Goal: Information Seeking & Learning: Learn about a topic

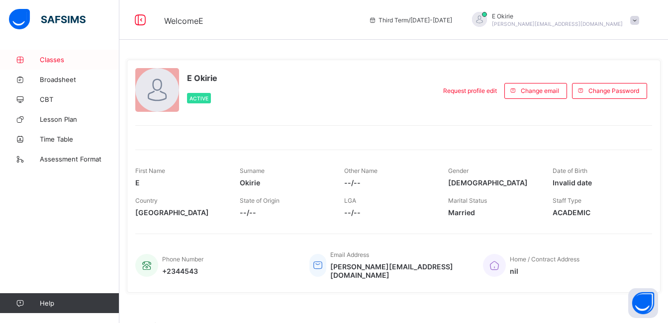
click at [54, 59] on span "Classes" at bounding box center [80, 60] width 80 height 8
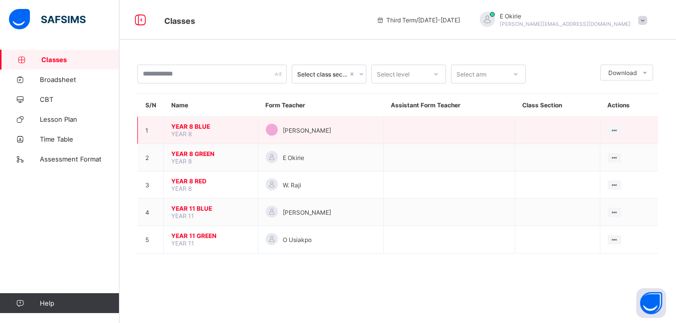
click at [192, 126] on span "YEAR 8 BLUE" at bounding box center [210, 126] width 79 height 7
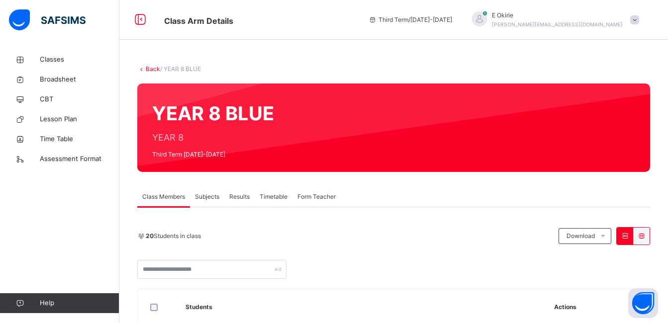
click at [177, 196] on span "Class Members" at bounding box center [163, 197] width 43 height 9
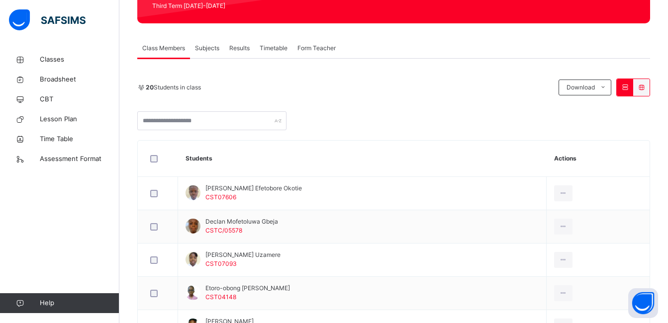
scroll to position [159, 0]
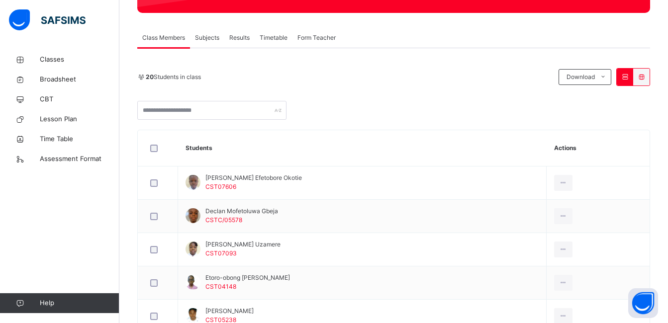
click at [258, 36] on div "Timetable" at bounding box center [274, 38] width 38 height 20
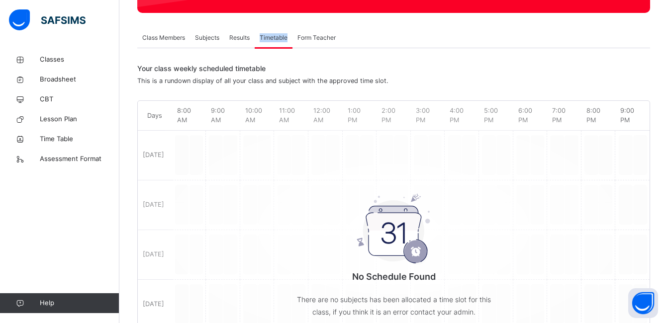
click at [258, 36] on div "Timetable" at bounding box center [274, 38] width 38 height 20
